Goal: Find contact information: Find contact information

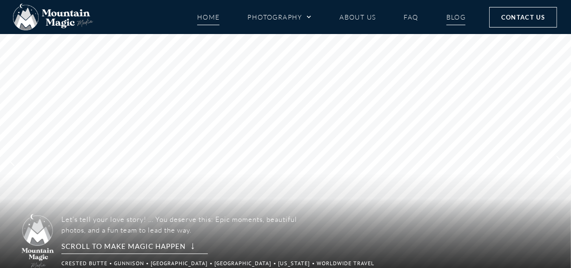
click at [457, 13] on link "Blog" at bounding box center [457, 17] width 20 height 16
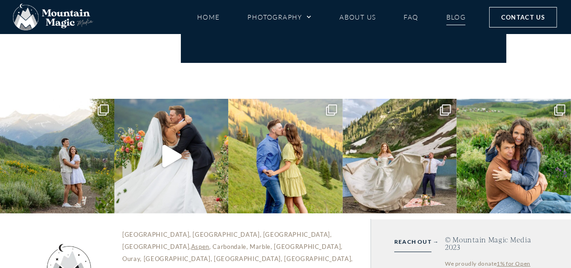
scroll to position [3495, 0]
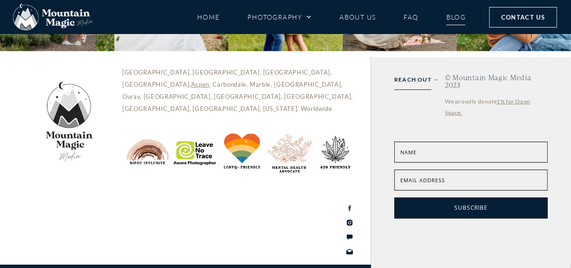
click at [347, 204] on icon at bounding box center [349, 207] width 7 height 7
click at [353, 220] on icon at bounding box center [350, 223] width 6 height 6
click at [350, 234] on icon at bounding box center [350, 236] width 6 height 5
click at [444, 240] on div "REACH OUT → © Mountain Magic Media 2023 We proudly donate 1% for Open Space. C …" at bounding box center [471, 174] width 200 height 235
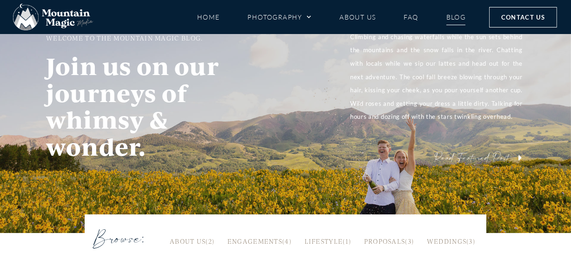
scroll to position [0, 0]
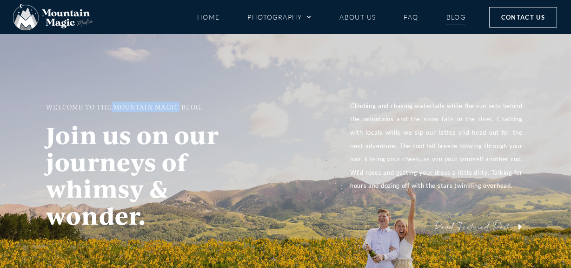
drag, startPoint x: 111, startPoint y: 106, endPoint x: 179, endPoint y: 107, distance: 67.5
click at [179, 107] on h2 "WELCOME TO THE MOUNTAIN MAGIC BLOG." at bounding box center [148, 106] width 204 height 11
copy h2 "MOUNTAIN MAGIC"
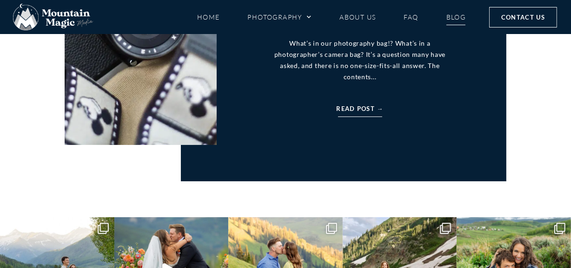
scroll to position [3495, 0]
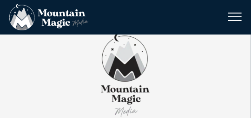
scroll to position [7673, 0]
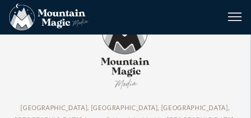
click at [16, 60] on div at bounding box center [125, 48] width 232 height 88
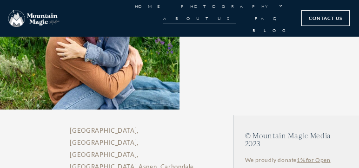
scroll to position [3713, 0]
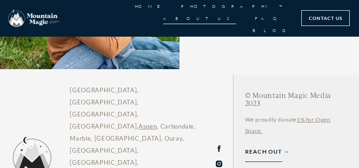
drag, startPoint x: 281, startPoint y: 167, endPoint x: 172, endPoint y: 157, distance: 109.3
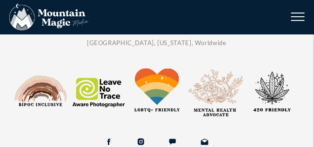
scroll to position [8100, 0]
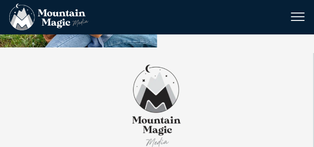
click at [255, 118] on div at bounding box center [156, 106] width 295 height 88
click at [141, 57] on span "Save" at bounding box center [150, 53] width 33 height 13
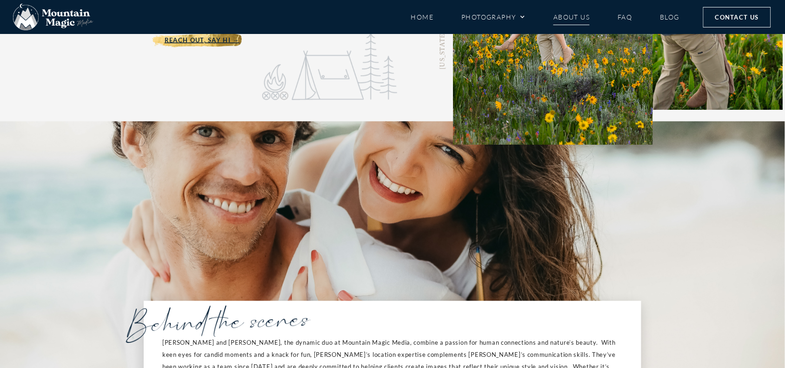
scroll to position [0, 0]
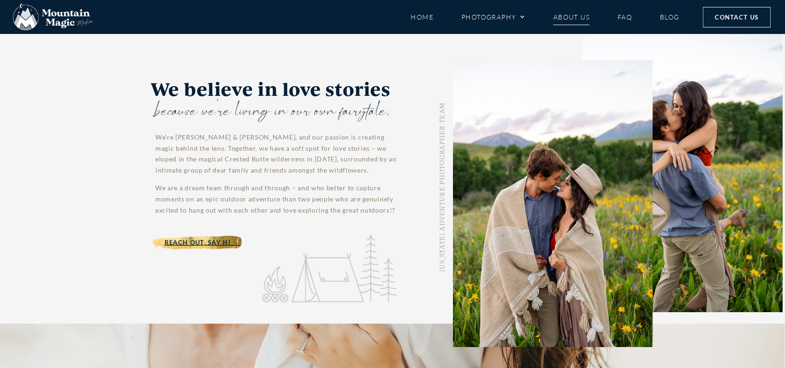
click at [570, 14] on link "About Us" at bounding box center [572, 17] width 36 height 16
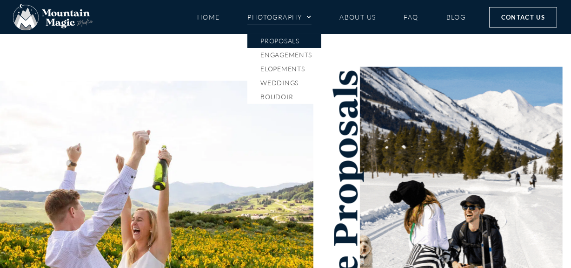
click at [271, 13] on link "Photography" at bounding box center [280, 17] width 64 height 16
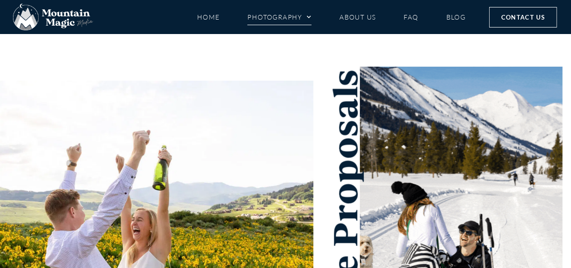
click at [268, 13] on link "Photography" at bounding box center [280, 17] width 64 height 16
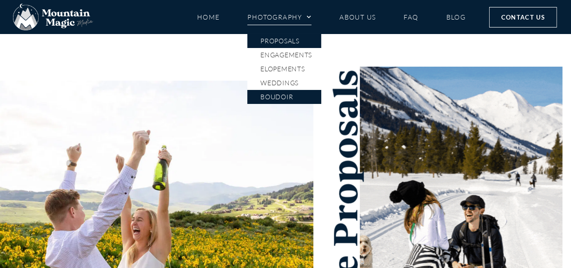
click at [290, 98] on link "Boudoir" at bounding box center [285, 97] width 74 height 14
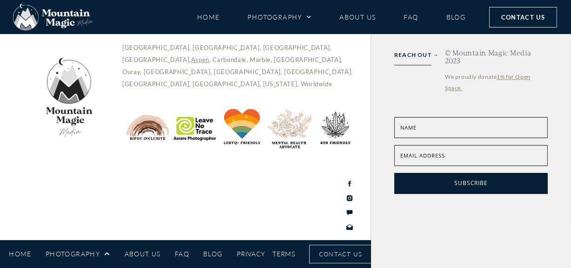
scroll to position [4006, 0]
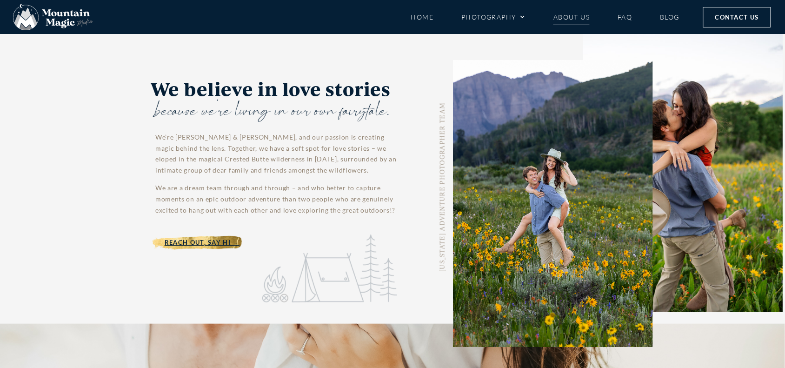
click at [633, 20] on li "FAQ" at bounding box center [625, 17] width 42 height 16
click at [622, 17] on link "FAQ" at bounding box center [625, 17] width 14 height 16
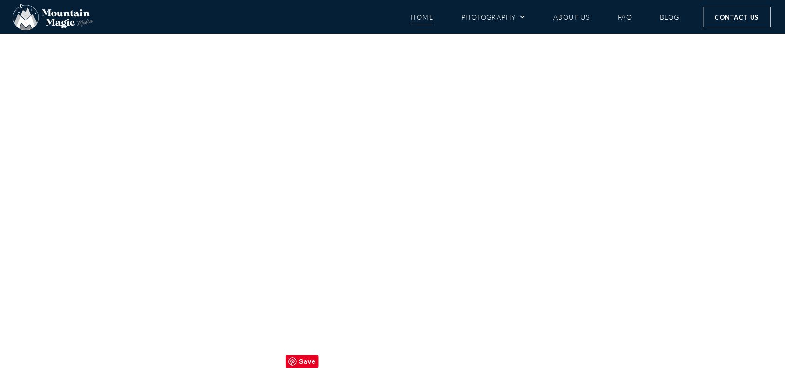
scroll to position [4349, 0]
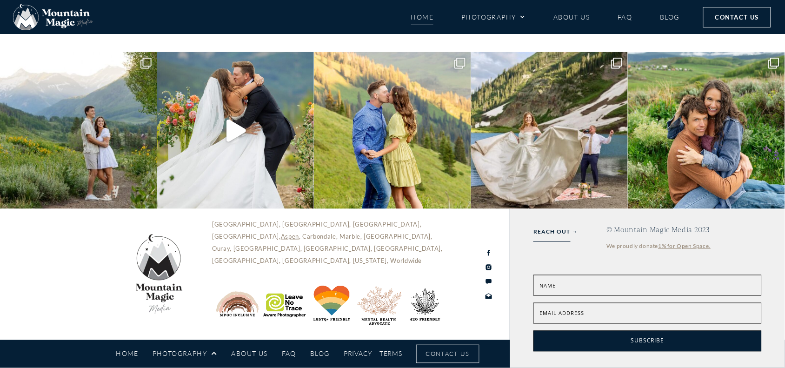
click at [289, 350] on link "FAQ" at bounding box center [289, 354] width 14 height 16
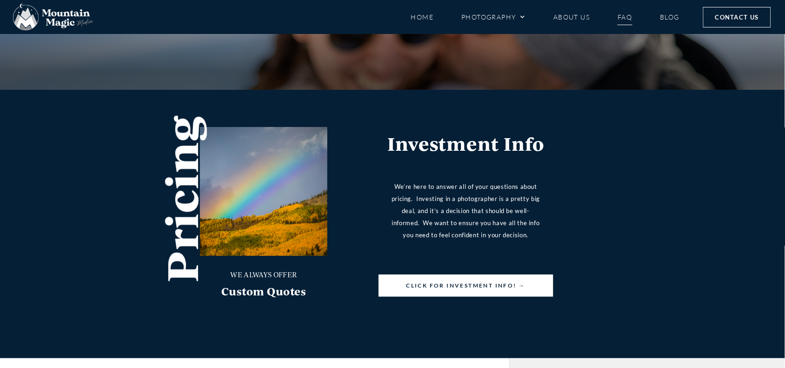
scroll to position [4254, 0]
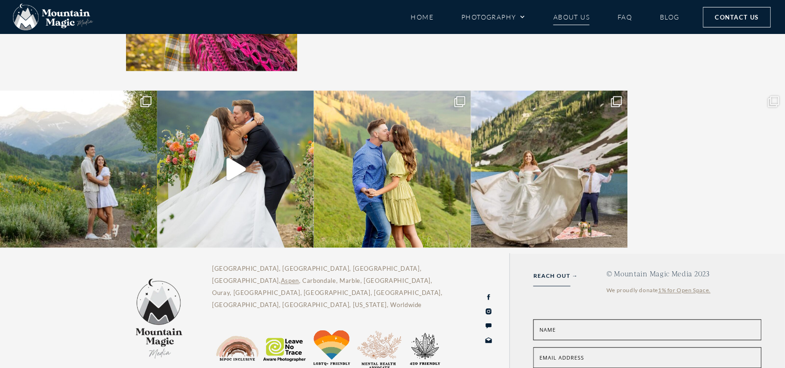
scroll to position [4362, 0]
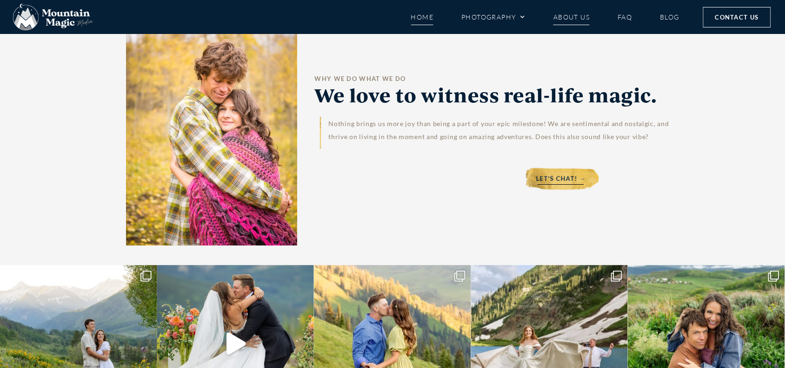
click at [420, 13] on link "Home" at bounding box center [422, 17] width 23 height 16
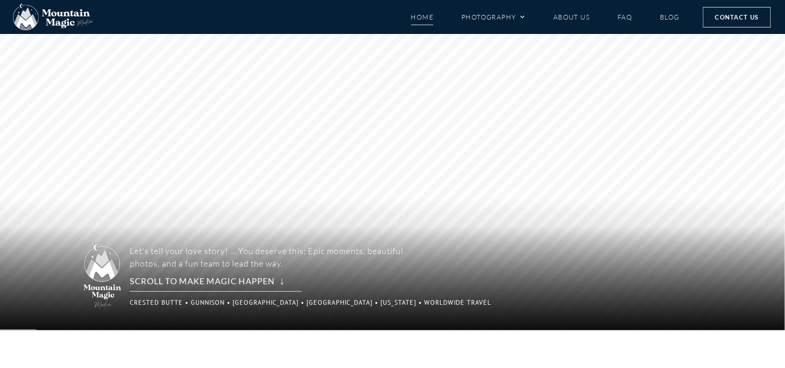
click at [415, 16] on link "Home" at bounding box center [422, 17] width 23 height 16
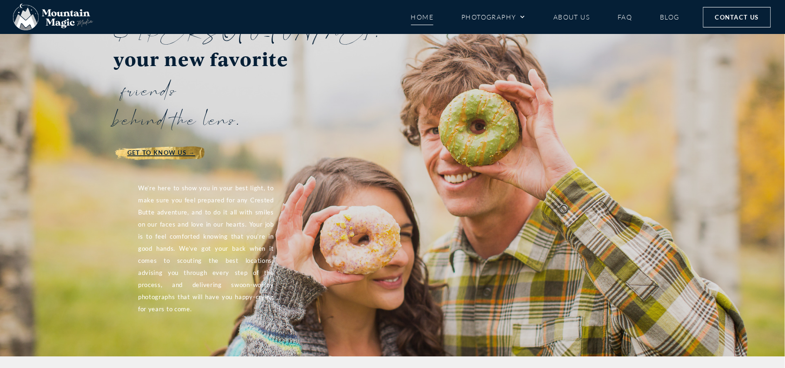
scroll to position [1221, 0]
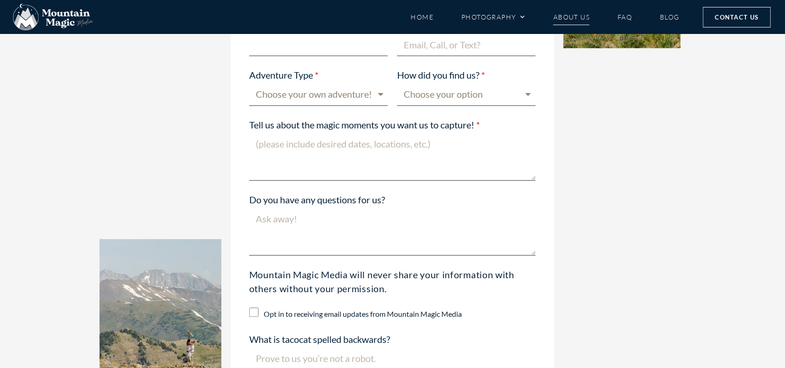
scroll to position [2617, 0]
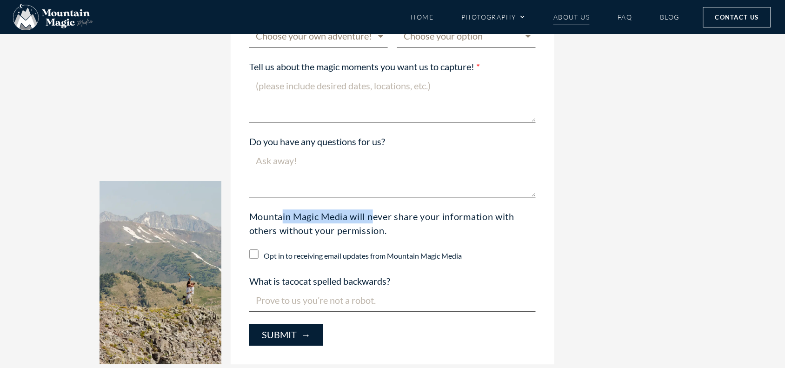
drag, startPoint x: 250, startPoint y: 175, endPoint x: 353, endPoint y: 173, distance: 102.8
click at [353, 210] on div "Mountain Magic Media will never share your information with others without your…" at bounding box center [393, 224] width 296 height 28
copy div "Mountain Magic Media"
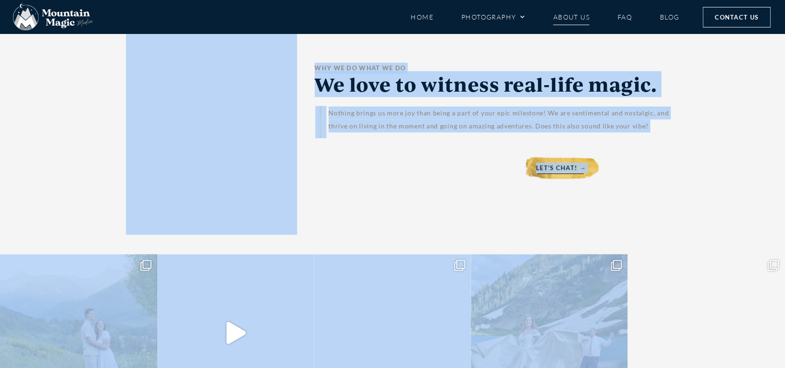
scroll to position [4537, 0]
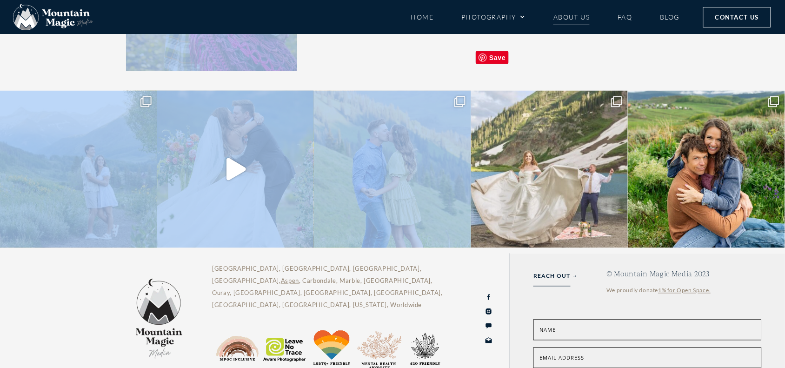
drag, startPoint x: 299, startPoint y: 134, endPoint x: 508, endPoint y: 135, distance: 208.5
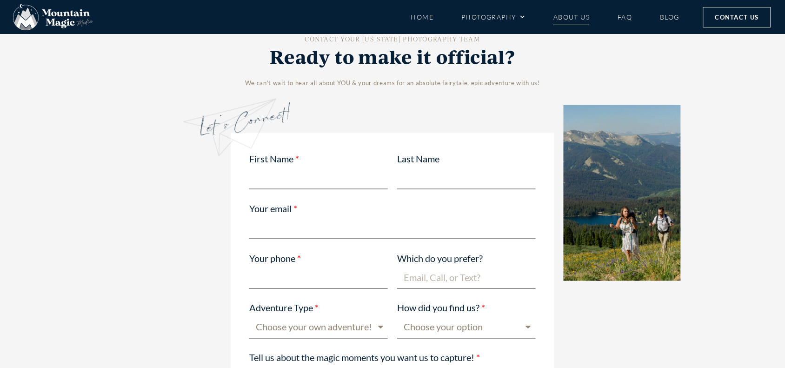
scroll to position [2036, 0]
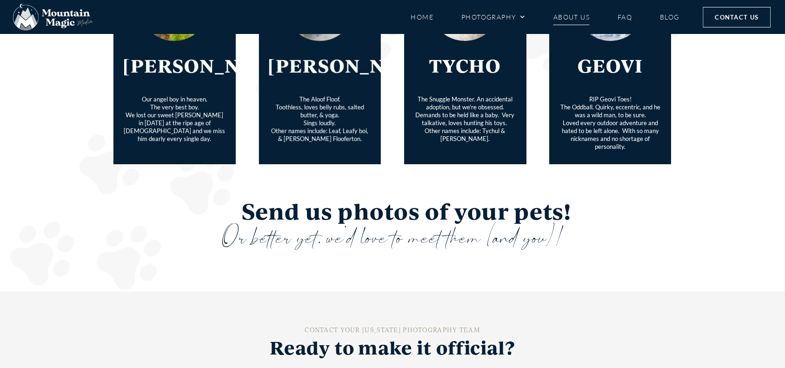
click at [724, 156] on div "OUR #1 "HELPERS" (DISTRACTIONS) About our Fur-babies They’re cute, they’re cudd…" at bounding box center [392, 51] width 785 height 481
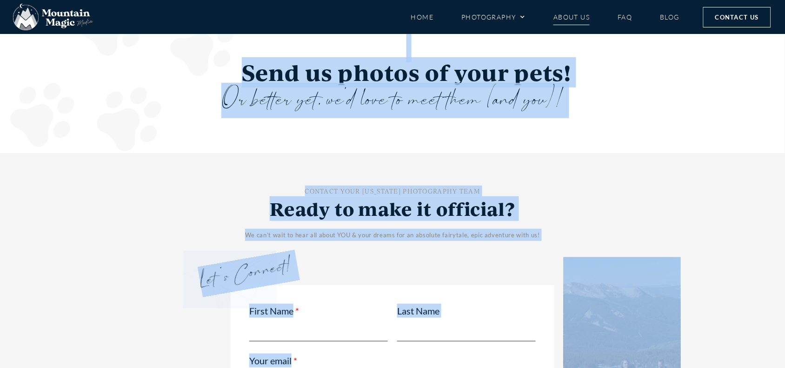
scroll to position [2238, 0]
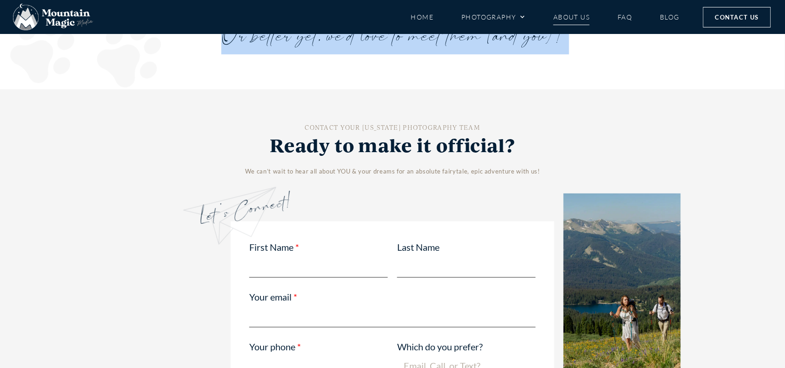
drag, startPoint x: 131, startPoint y: 80, endPoint x: 289, endPoint y: 66, distance: 158.8
click at [289, 66] on div "COLORADO ADVENTURE PHOTOGRAPHER TEAM We believe in love stories because we're l…" at bounding box center [392, 174] width 785 height 4756
copy div "We believe in love stories because we're living in our own fairytale. We’re Lyd…"
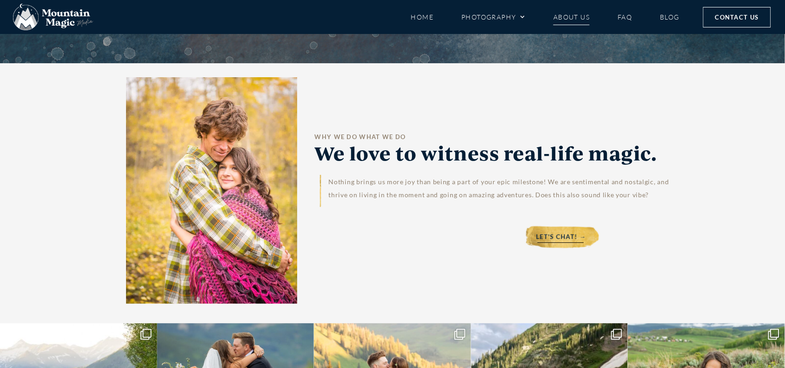
scroll to position [4537, 0]
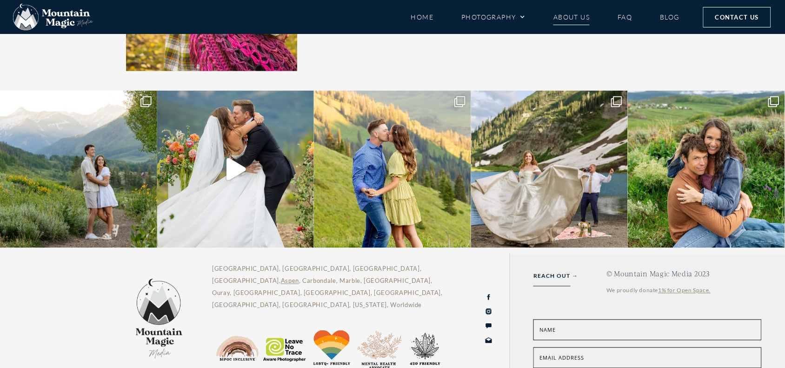
click at [489, 311] on circle at bounding box center [489, 312] width 2 height 2
click at [489, 294] on icon at bounding box center [488, 297] width 7 height 7
click at [487, 338] on icon at bounding box center [489, 341] width 7 height 6
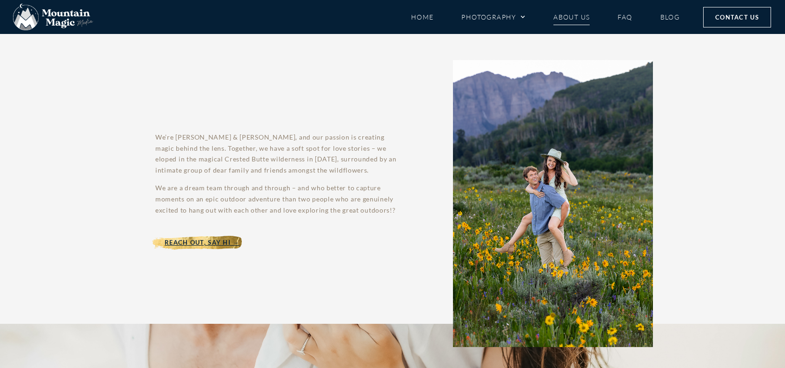
scroll to position [4537, 0]
